Goal: Task Accomplishment & Management: Use online tool/utility

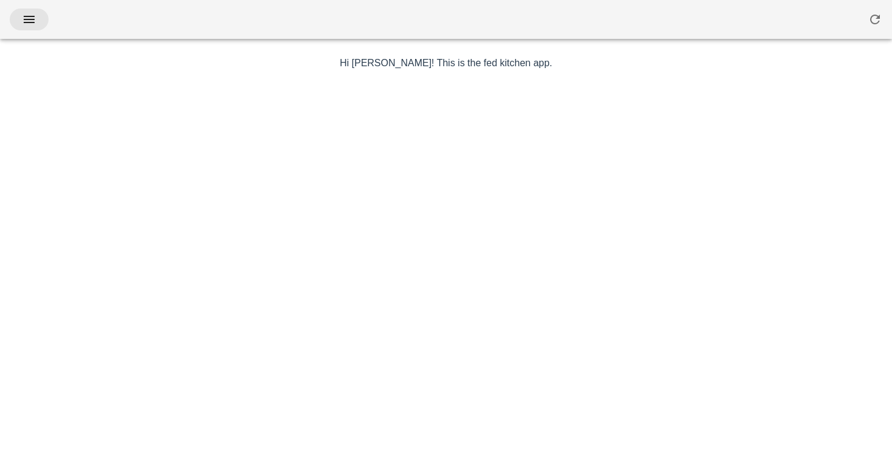
click at [22, 27] on button "button" at bounding box center [29, 19] width 39 height 22
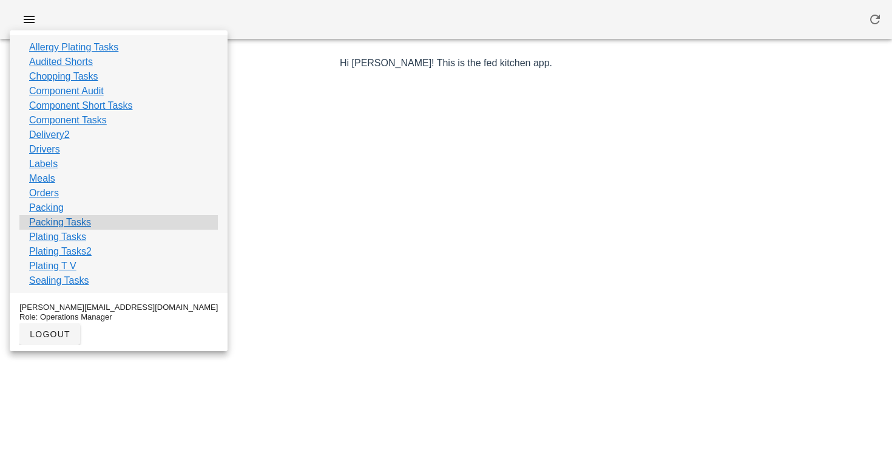
click at [47, 224] on link "Packing Tasks" at bounding box center [60, 222] width 62 height 15
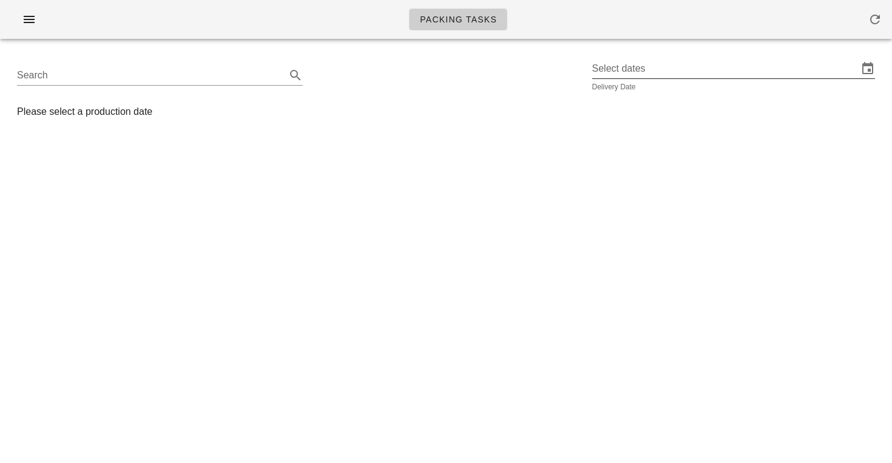
click at [639, 72] on input "Select dates" at bounding box center [725, 68] width 266 height 19
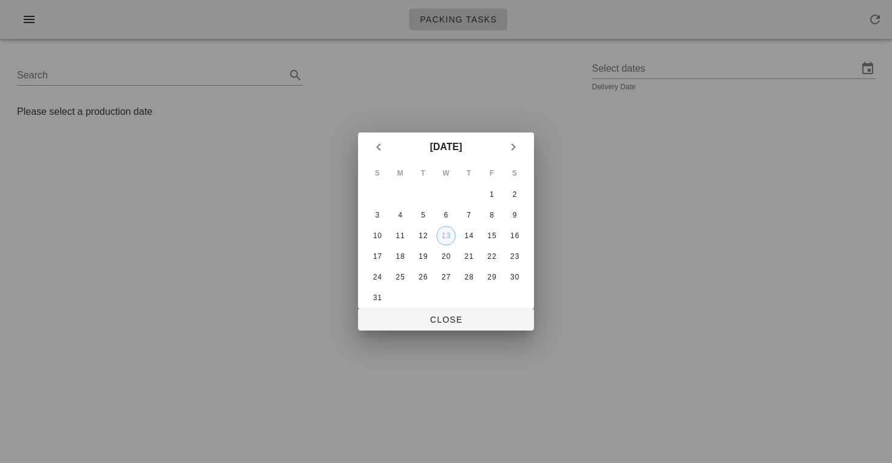
click at [444, 236] on div "13" at bounding box center [446, 235] width 18 height 8
click at [440, 317] on span "Close" at bounding box center [446, 319] width 157 height 10
type input "[DATE]"
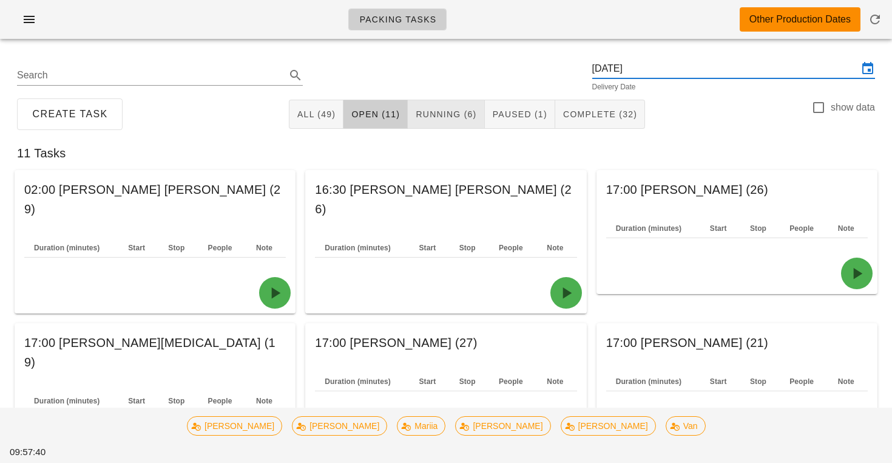
click at [461, 118] on span "Running (6)" at bounding box center [445, 114] width 61 height 10
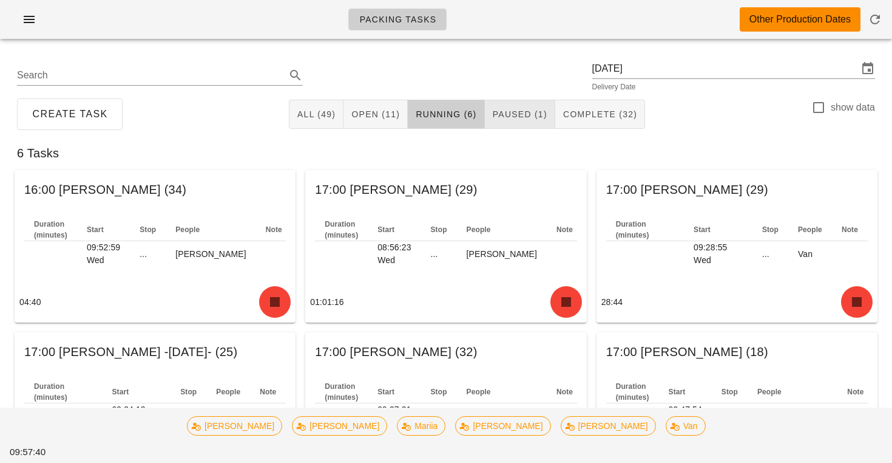
click at [501, 115] on span "Paused (1)" at bounding box center [519, 114] width 55 height 10
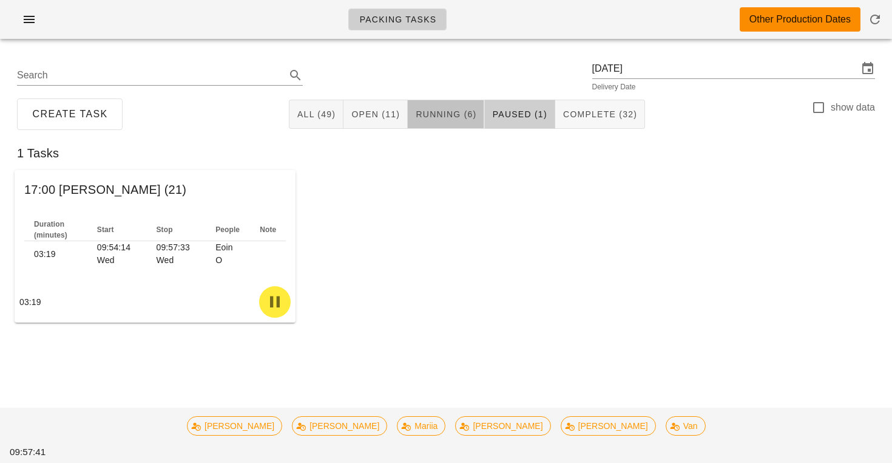
click at [453, 113] on span "Running (6)" at bounding box center [445, 114] width 61 height 10
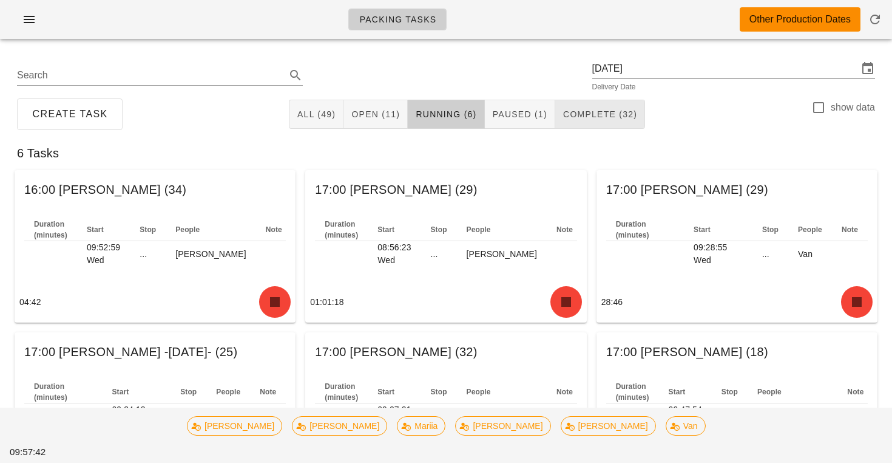
click at [573, 106] on button "Complete (32)" at bounding box center [600, 114] width 90 height 29
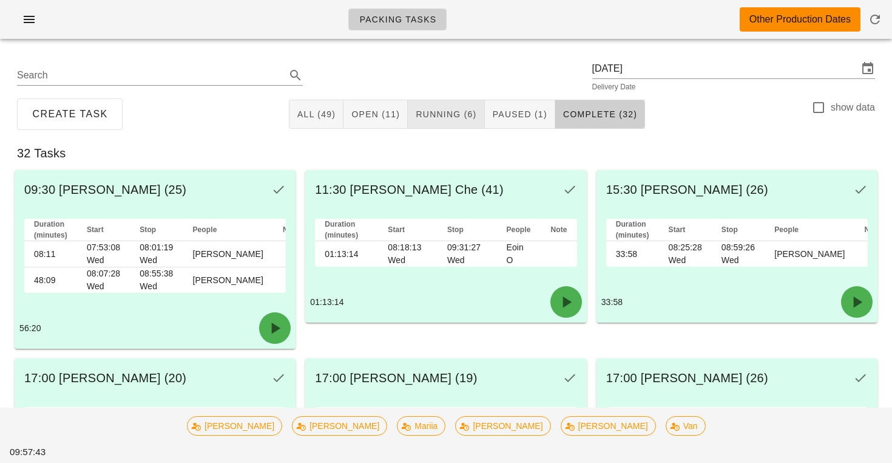
click at [460, 118] on span "Running (6)" at bounding box center [445, 114] width 61 height 10
